Goal: Check status: Check status

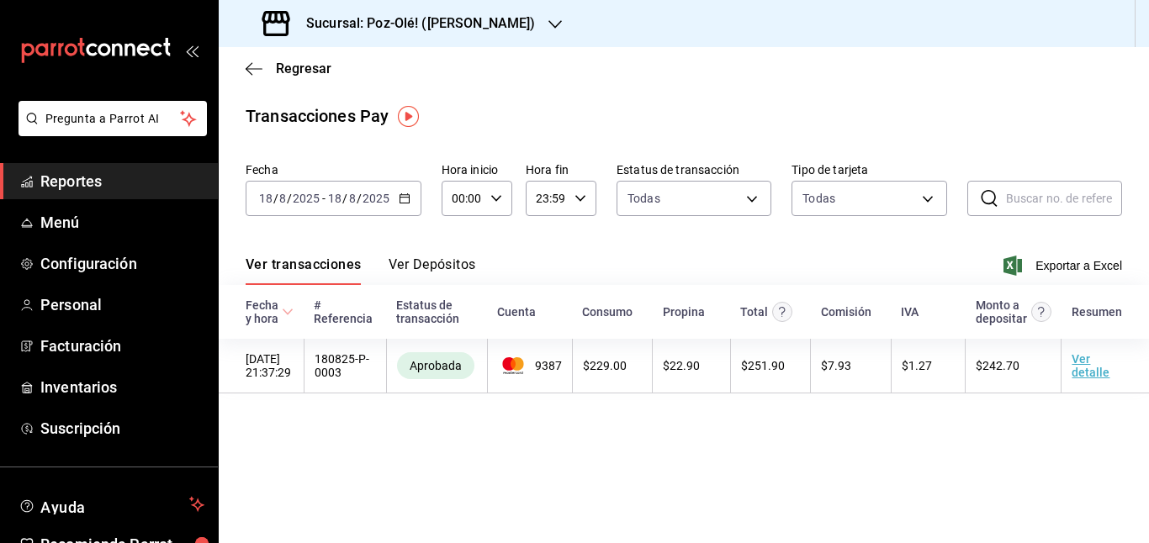
click at [405, 193] on icon "button" at bounding box center [405, 199] width 12 height 12
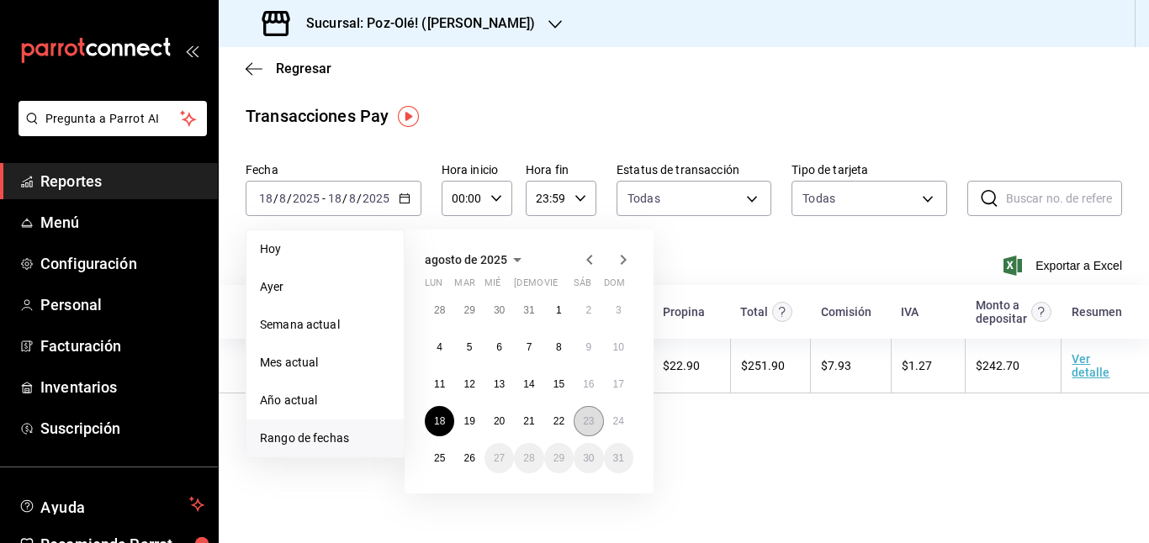
click at [580, 415] on button "23" at bounding box center [587, 421] width 29 height 30
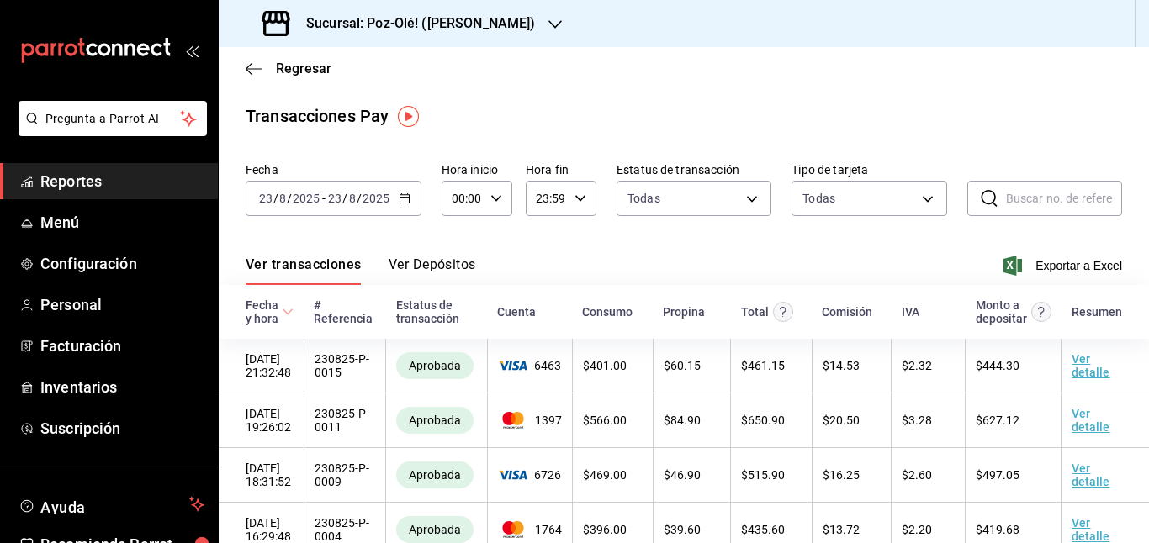
click at [87, 190] on span "Reportes" at bounding box center [122, 181] width 164 height 23
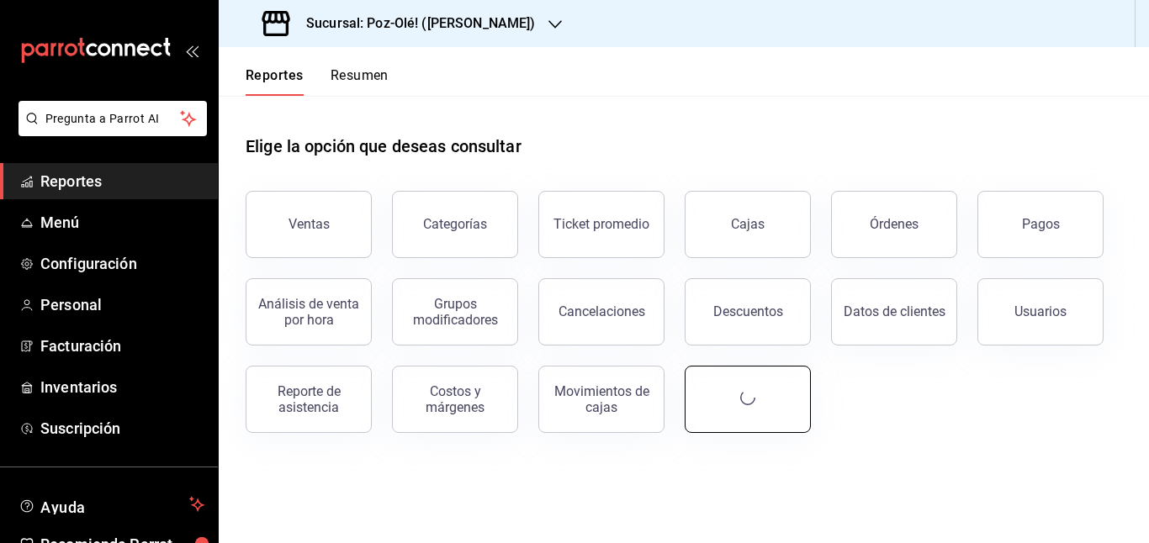
click at [885, 393] on div "Ventas Categorías Ticket promedio Cajas Órdenes Pagos Análisis de venta por hor…" at bounding box center [673, 302] width 896 height 262
click at [755, 409] on div "button" at bounding box center [747, 399] width 15 height 18
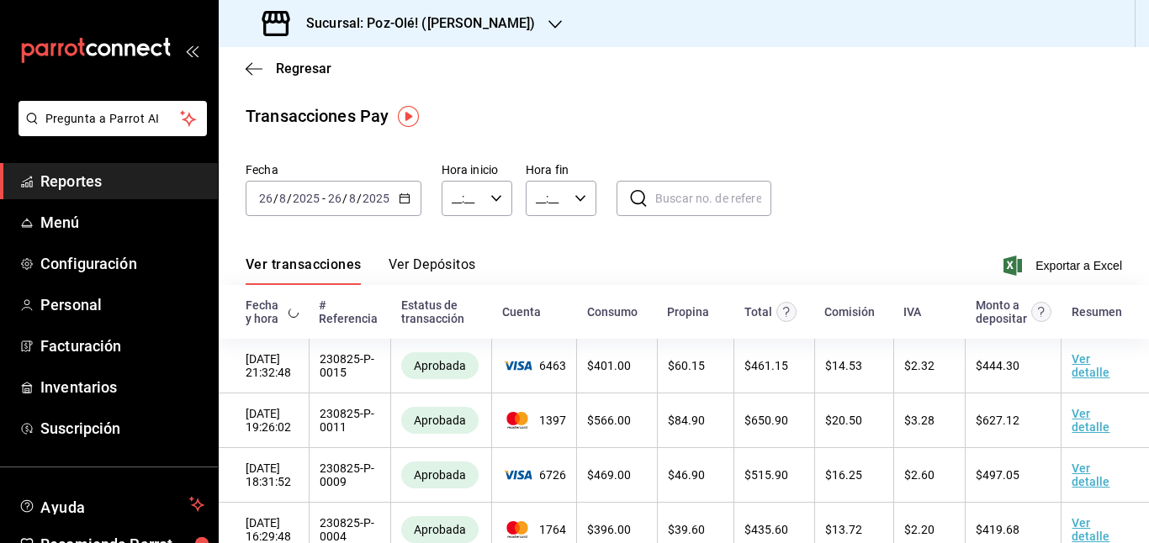
type input "00:00"
type input "23:59"
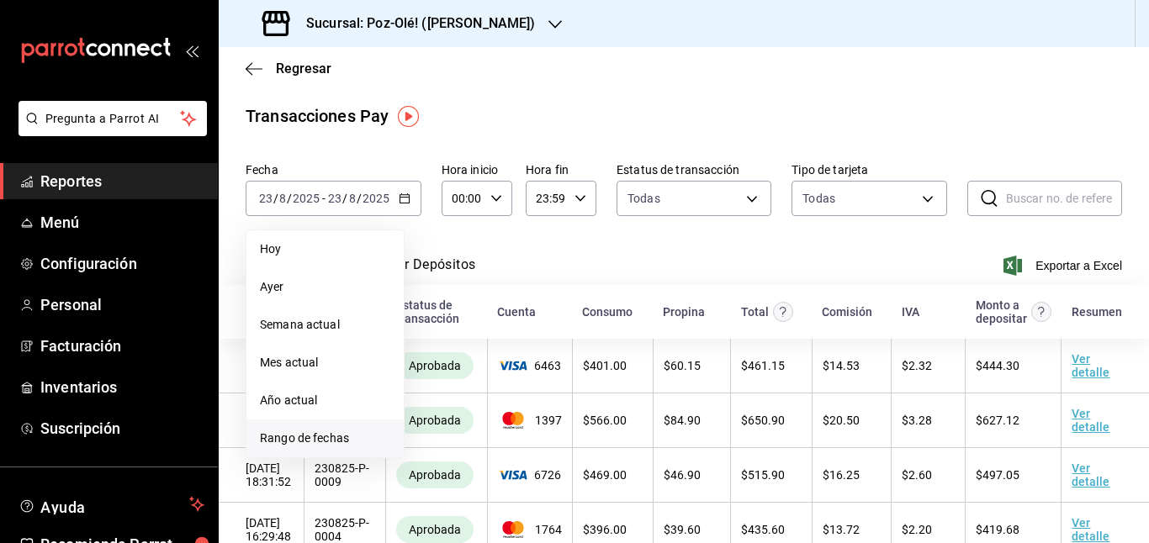
click at [293, 431] on span "Rango de fechas" at bounding box center [325, 439] width 130 height 18
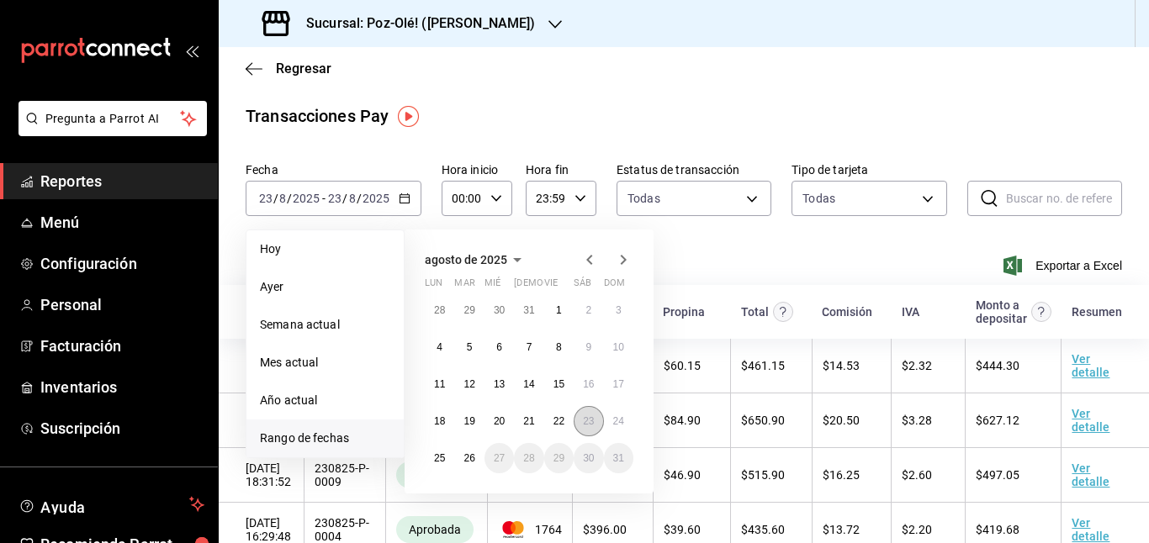
click at [592, 424] on abbr "23" at bounding box center [588, 421] width 11 height 12
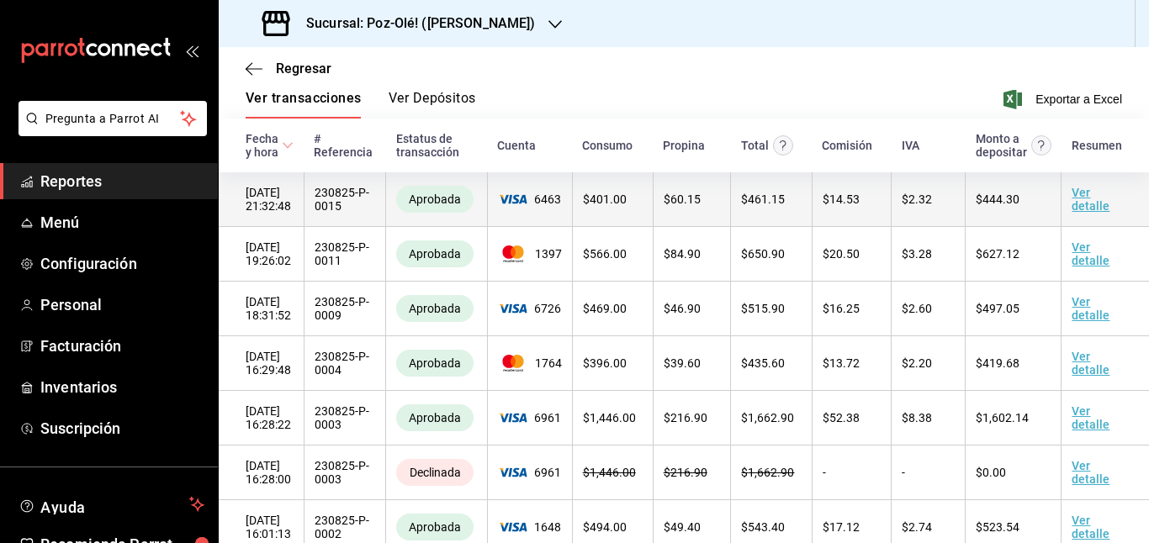
scroll to position [169, 0]
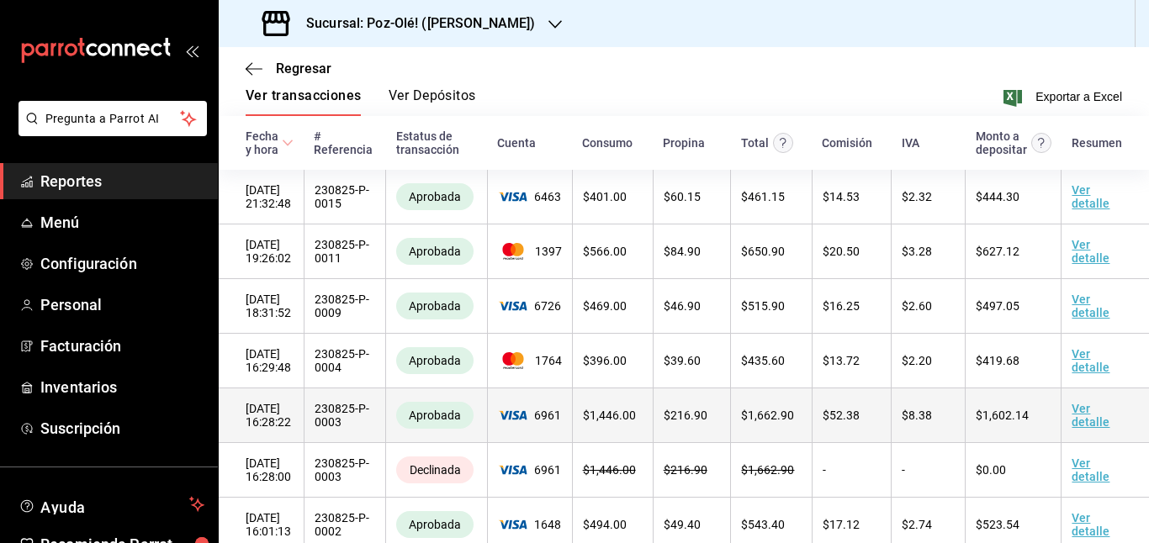
click at [694, 411] on span "$ 216.90" at bounding box center [685, 415] width 44 height 13
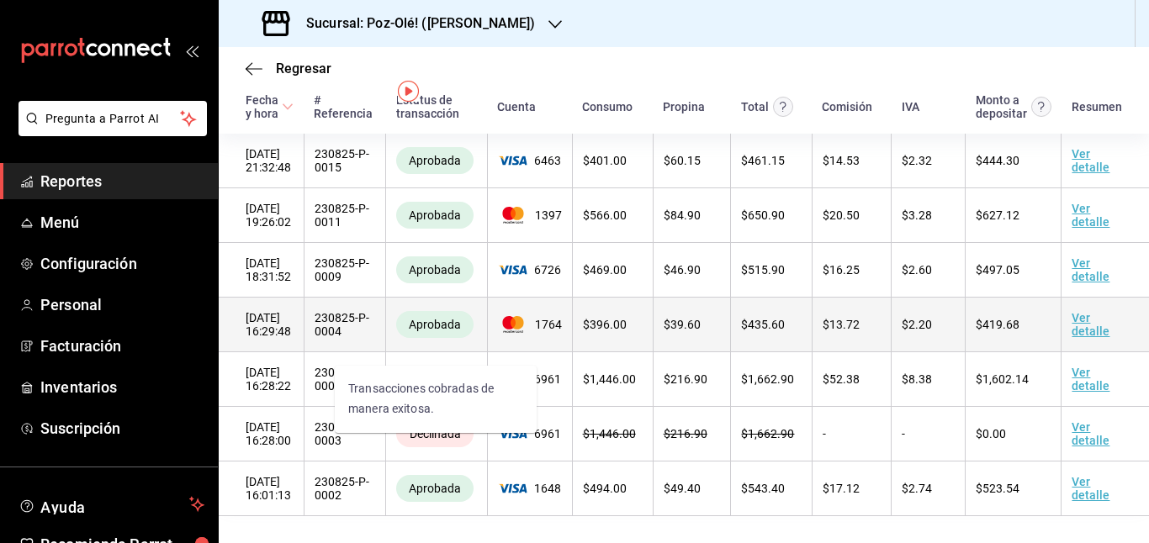
scroll to position [0, 0]
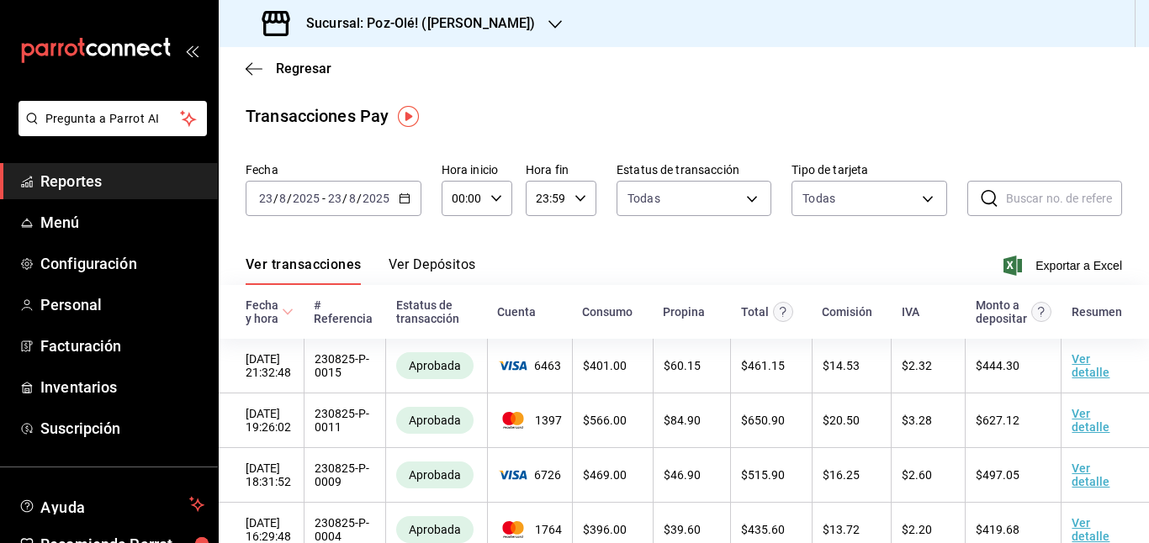
click at [399, 207] on div "[DATE] [DATE] - [DATE] [DATE]" at bounding box center [334, 198] width 176 height 35
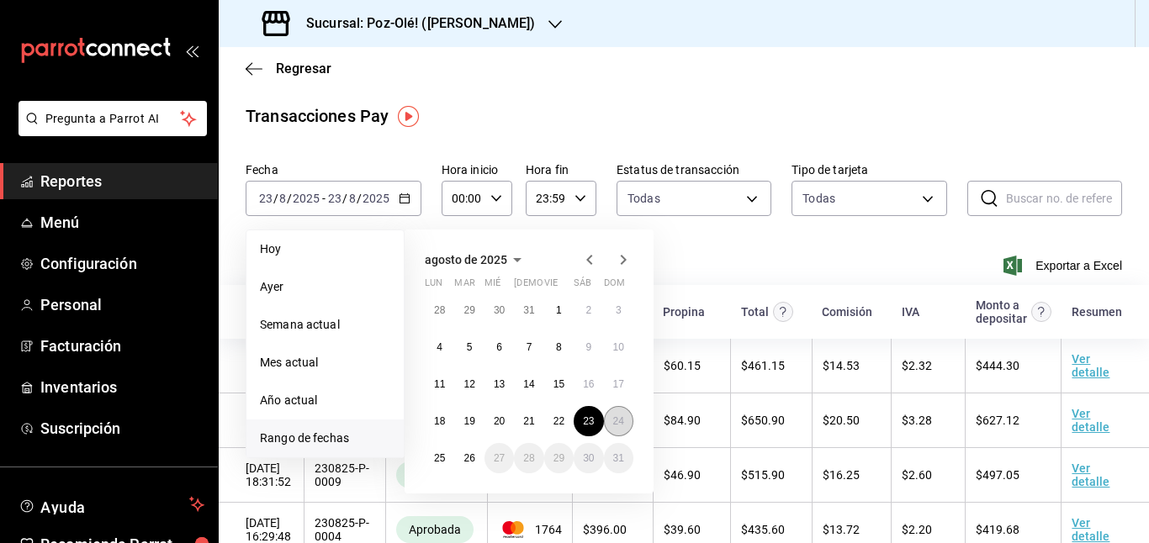
click at [613, 416] on abbr "24" at bounding box center [618, 421] width 11 height 12
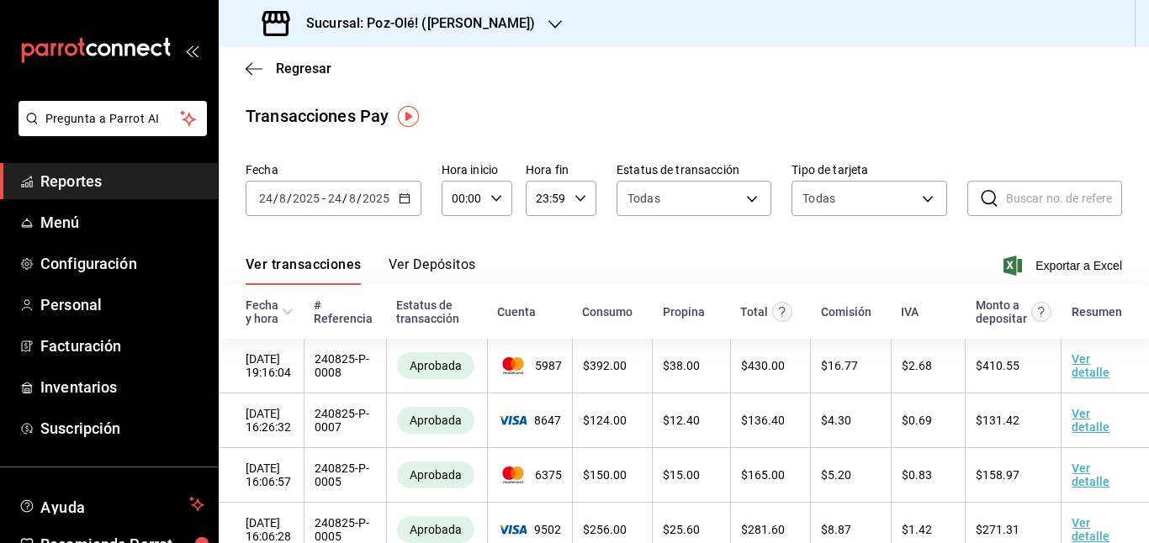
click at [409, 200] on div "[DATE] [DATE] - [DATE] [DATE]" at bounding box center [334, 198] width 176 height 35
click at [411, 193] on div "[DATE] [DATE] - [DATE] [DATE]" at bounding box center [334, 198] width 176 height 35
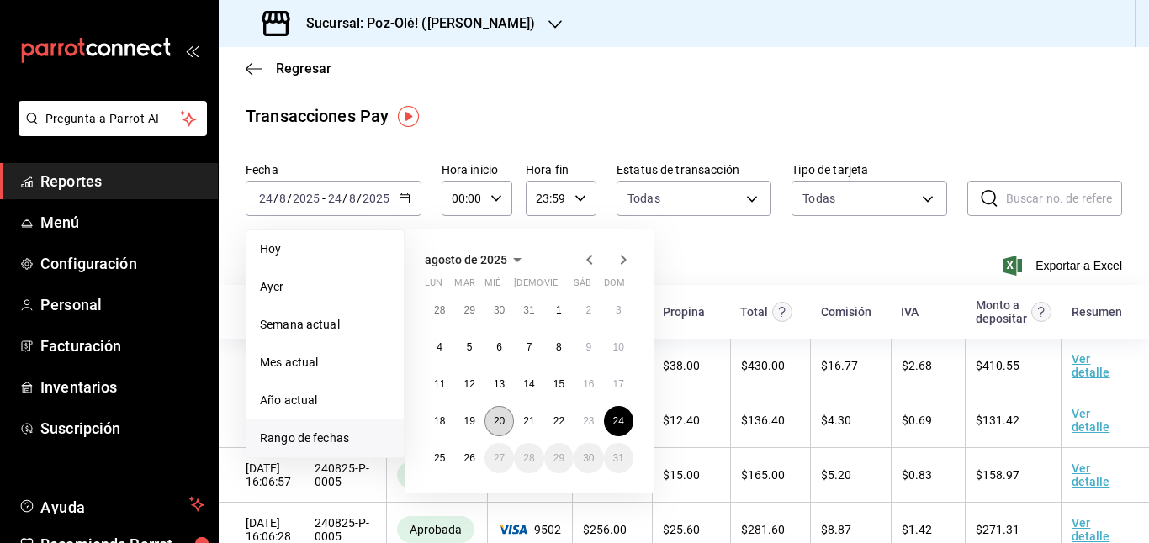
click at [491, 425] on button "20" at bounding box center [498, 421] width 29 height 30
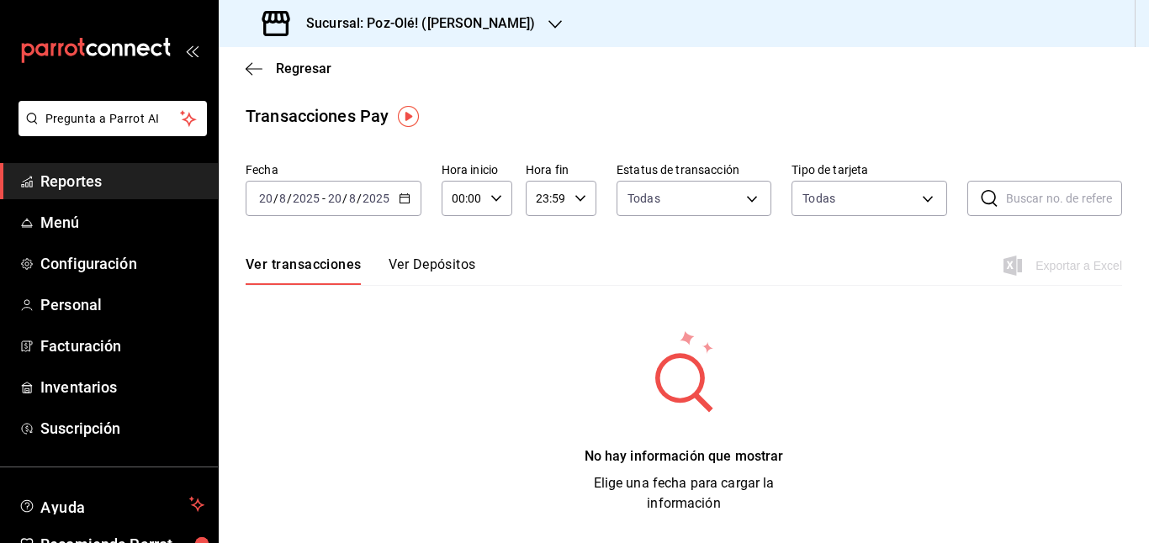
click at [404, 198] on icon "button" at bounding box center [405, 199] width 12 height 12
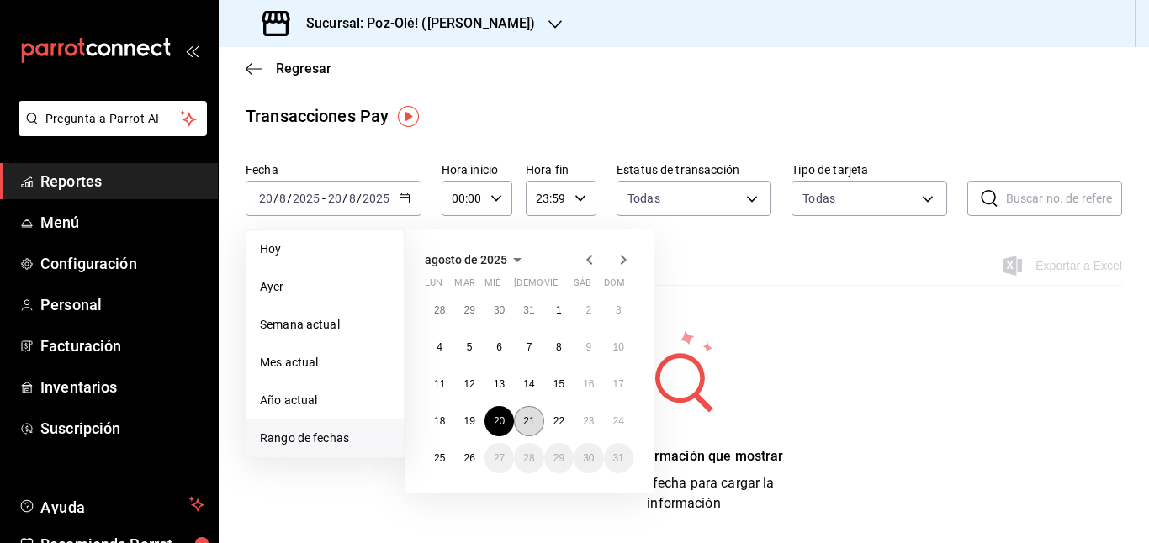
click at [533, 431] on button "21" at bounding box center [528, 421] width 29 height 30
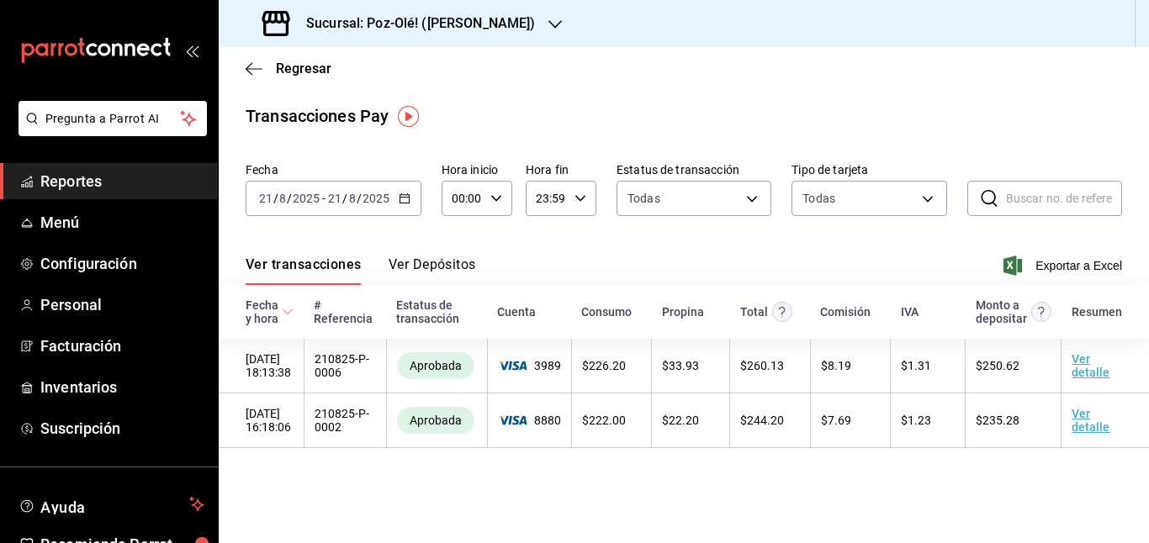
click at [401, 201] on icon "button" at bounding box center [405, 199] width 12 height 12
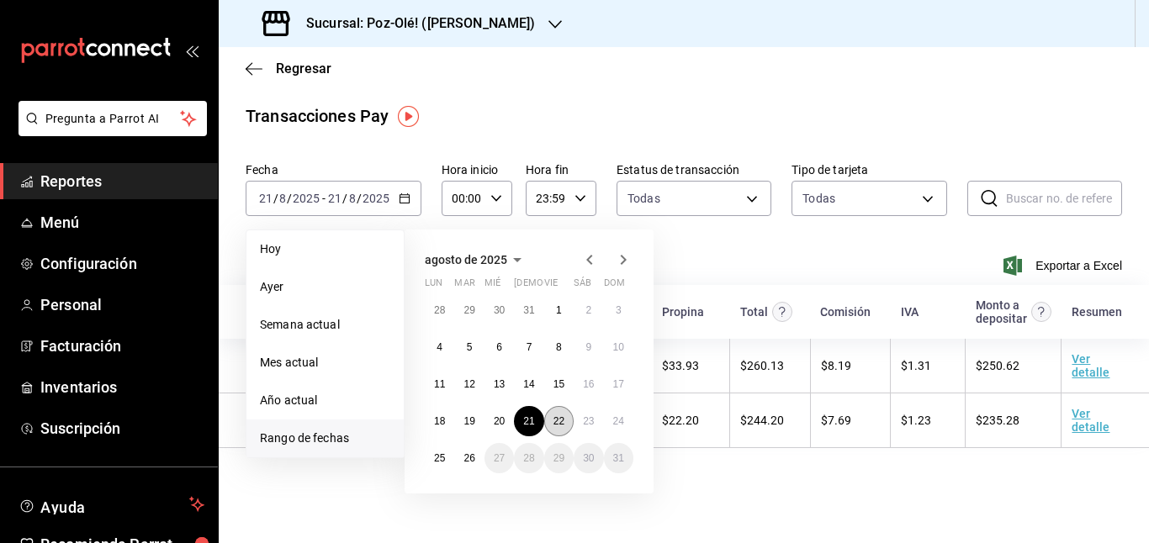
click at [555, 413] on button "22" at bounding box center [558, 421] width 29 height 30
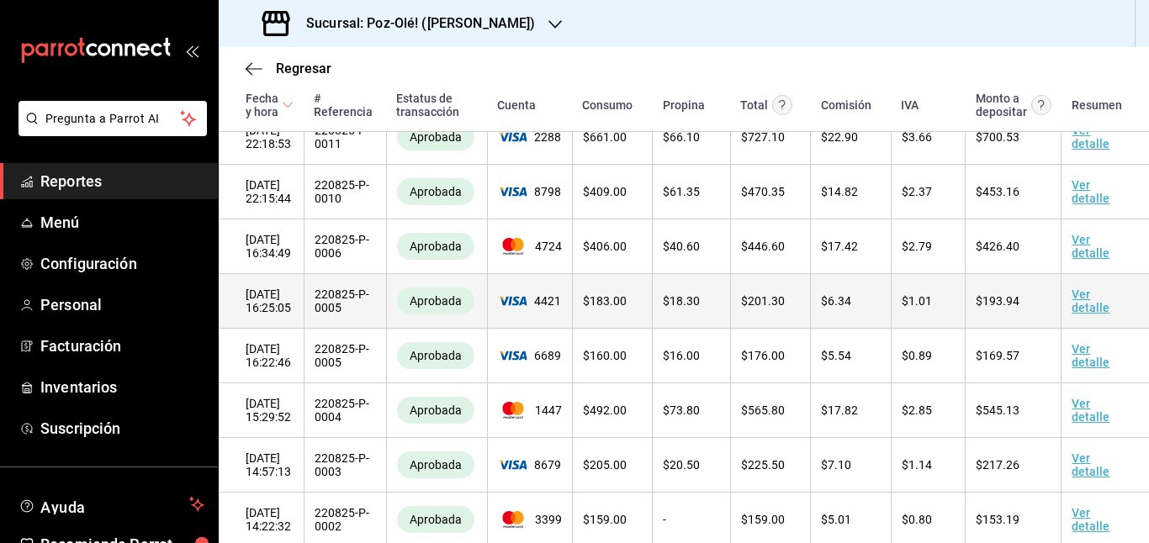
scroll to position [291, 0]
